Goal: Task Accomplishment & Management: Complete application form

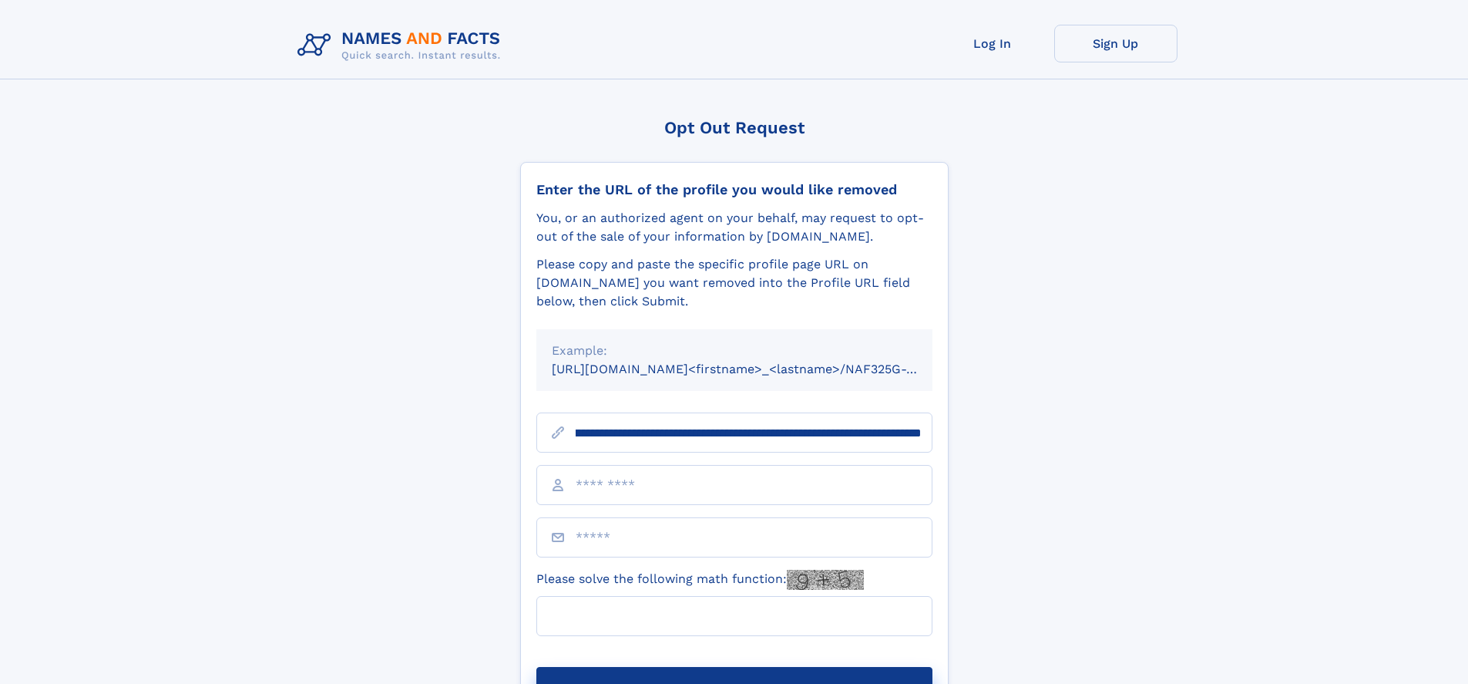
scroll to position [0, 185]
type input "**********"
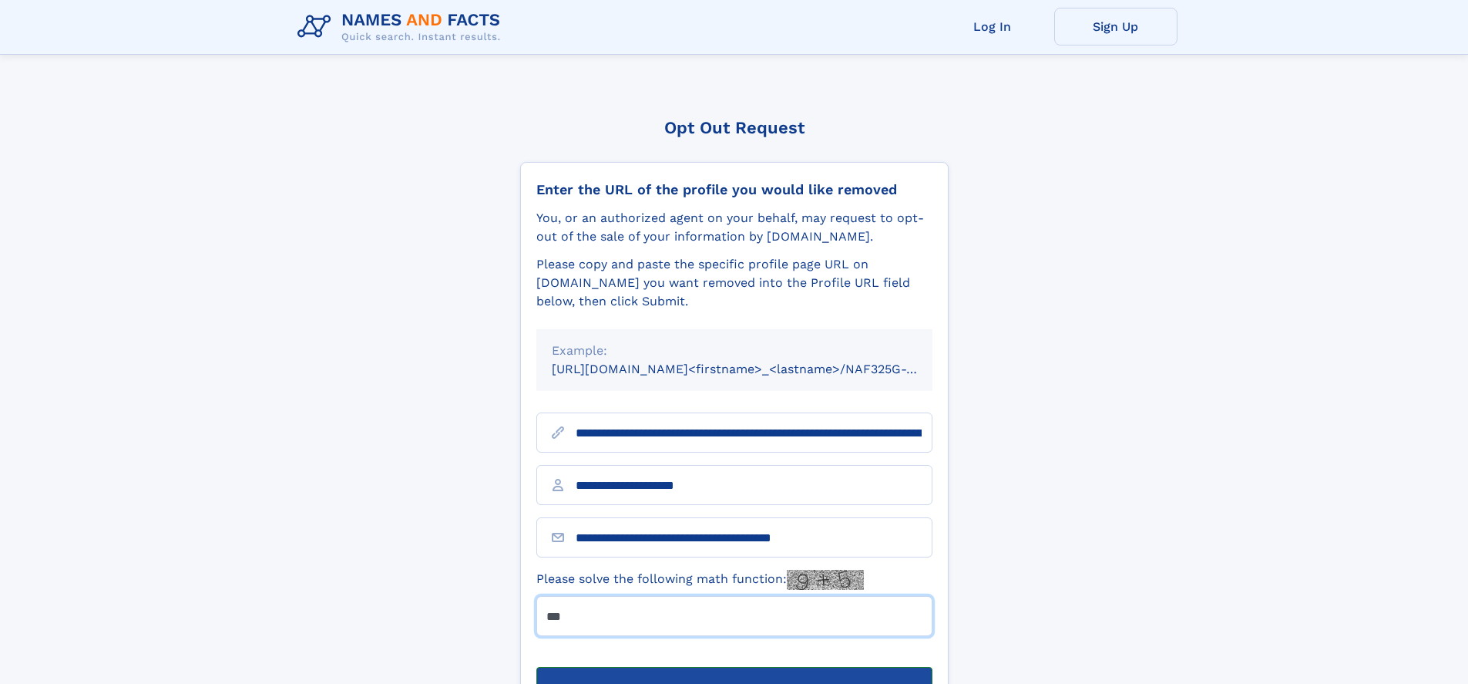
type input "***"
click at [734, 667] on button "Submit Opt Out Request" at bounding box center [734, 691] width 396 height 49
